Goal: Navigation & Orientation: Find specific page/section

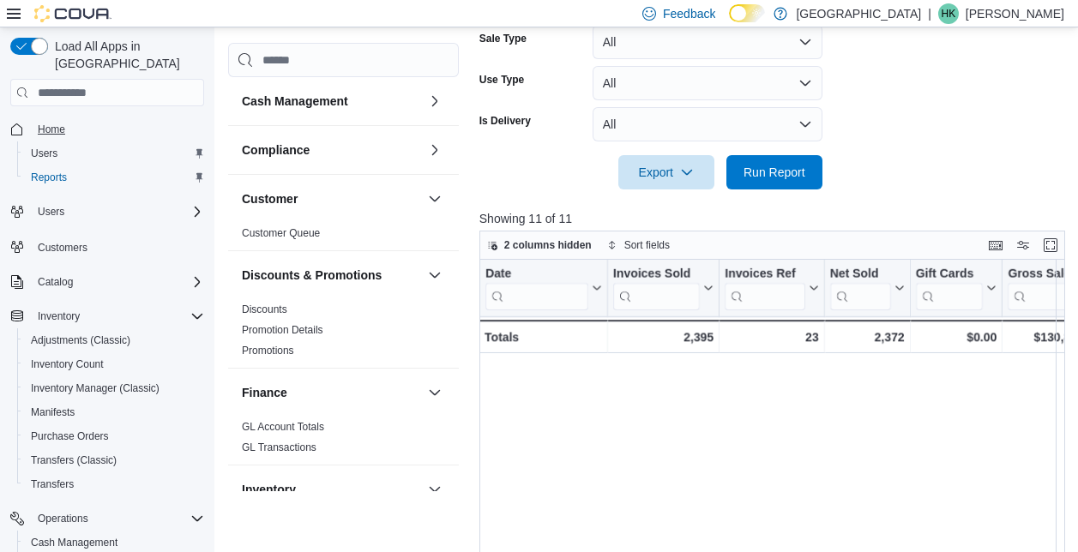
scroll to position [0, 905]
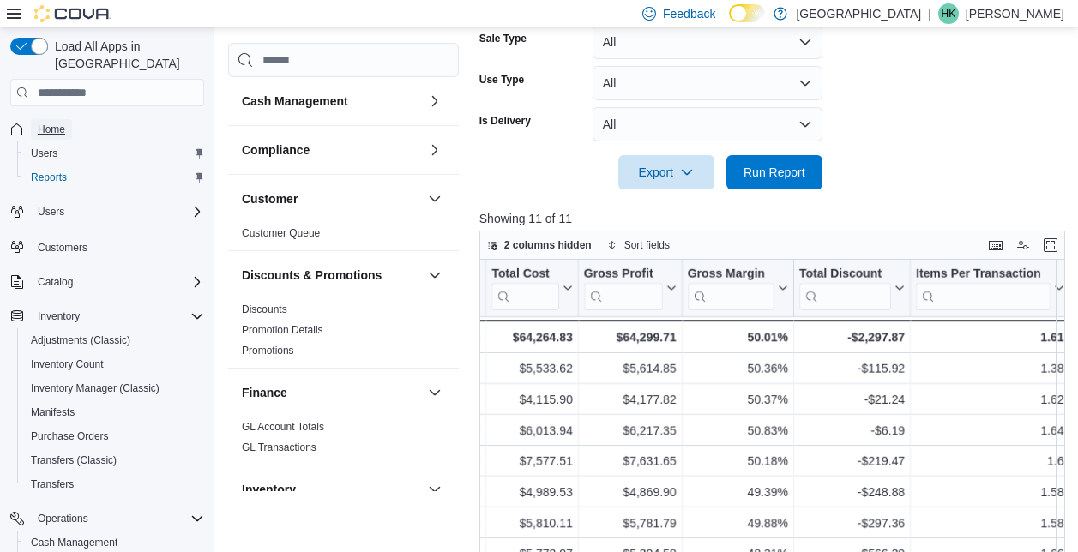
click at [50, 123] on span "Home" at bounding box center [51, 130] width 27 height 14
